Goal: Entertainment & Leisure: Consume media (video, audio)

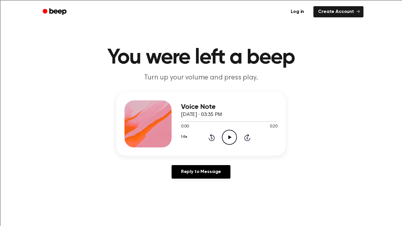
click at [230, 137] on icon "Play Audio" at bounding box center [229, 137] width 15 height 15
click at [234, 138] on icon "Pause Audio" at bounding box center [229, 137] width 15 height 15
click at [271, 6] on ul "Log in Create Account" at bounding box center [220, 12] width 287 height 14
click at [231, 136] on icon "Play Audio" at bounding box center [229, 137] width 15 height 15
click at [232, 136] on icon "Play Audio" at bounding box center [229, 137] width 15 height 15
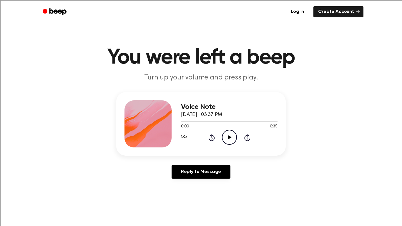
click at [233, 139] on icon "Play Audio" at bounding box center [229, 137] width 15 height 15
click at [228, 138] on icon at bounding box center [229, 137] width 3 height 4
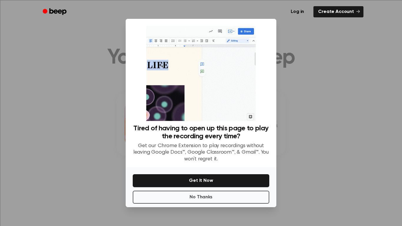
click at [26, 118] on div at bounding box center [201, 113] width 402 height 226
click at [341, 43] on div at bounding box center [201, 113] width 402 height 226
click at [210, 195] on button "No Thanks" at bounding box center [201, 197] width 137 height 13
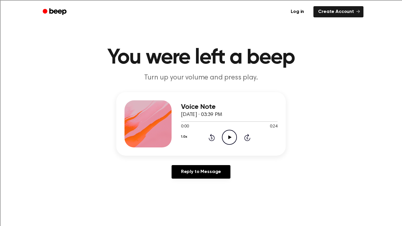
click at [228, 139] on icon "Play Audio" at bounding box center [229, 137] width 15 height 15
click at [228, 138] on icon at bounding box center [229, 137] width 3 height 4
click at [232, 132] on icon "Play Audio" at bounding box center [229, 137] width 15 height 15
click at [230, 139] on icon "Play Audio" at bounding box center [229, 137] width 15 height 15
click at [230, 141] on icon "Play Audio" at bounding box center [229, 137] width 15 height 15
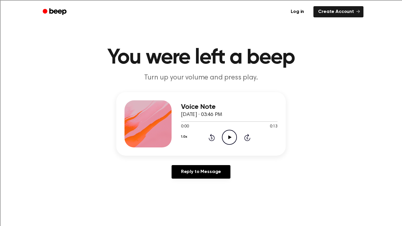
click at [227, 135] on icon "Play Audio" at bounding box center [229, 137] width 15 height 15
click at [227, 134] on icon "Play Audio" at bounding box center [229, 137] width 15 height 15
click at [226, 141] on icon "Play Audio" at bounding box center [229, 137] width 15 height 15
click at [232, 140] on icon "Play Audio" at bounding box center [229, 137] width 15 height 15
click at [134, 132] on div at bounding box center [147, 123] width 47 height 47
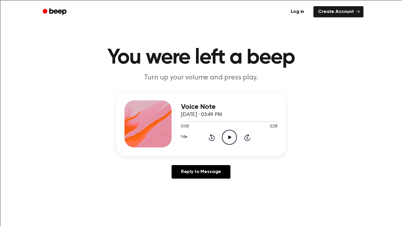
click at [227, 140] on icon "Play Audio" at bounding box center [229, 137] width 15 height 15
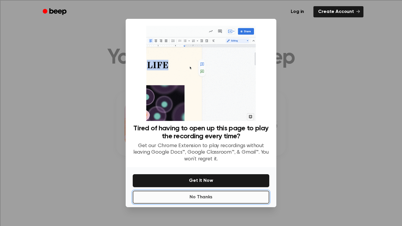
click at [207, 197] on button "No Thanks" at bounding box center [201, 197] width 137 height 13
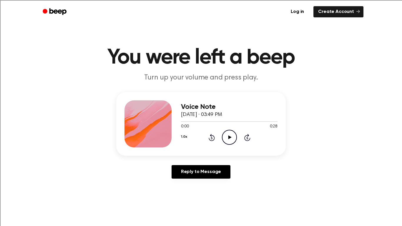
click at [230, 136] on icon "Play Audio" at bounding box center [229, 137] width 15 height 15
click at [229, 137] on icon "Pause Audio" at bounding box center [229, 137] width 15 height 15
click at [229, 138] on icon at bounding box center [229, 137] width 3 height 4
click at [137, 137] on div at bounding box center [147, 123] width 47 height 47
click at [230, 137] on icon at bounding box center [229, 137] width 3 height 4
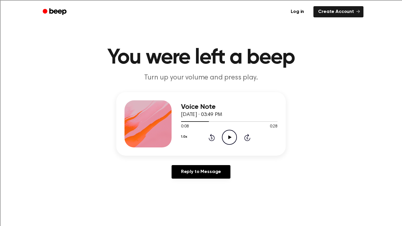
click at [230, 137] on icon at bounding box center [229, 137] width 3 height 4
click at [215, 137] on div "1.0x Rewind 5 seconds Play Audio Skip 5 seconds" at bounding box center [229, 137] width 97 height 15
click at [212, 137] on icon "Rewind 5 seconds" at bounding box center [211, 138] width 6 height 8
click at [209, 138] on icon at bounding box center [212, 137] width 6 height 7
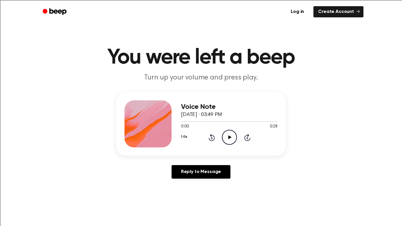
click at [227, 140] on icon "Play Audio" at bounding box center [229, 137] width 15 height 15
click at [227, 135] on icon "Play Audio" at bounding box center [229, 137] width 15 height 15
click at [227, 137] on icon "Play Audio" at bounding box center [229, 137] width 15 height 15
